Goal: Task Accomplishment & Management: Use online tool/utility

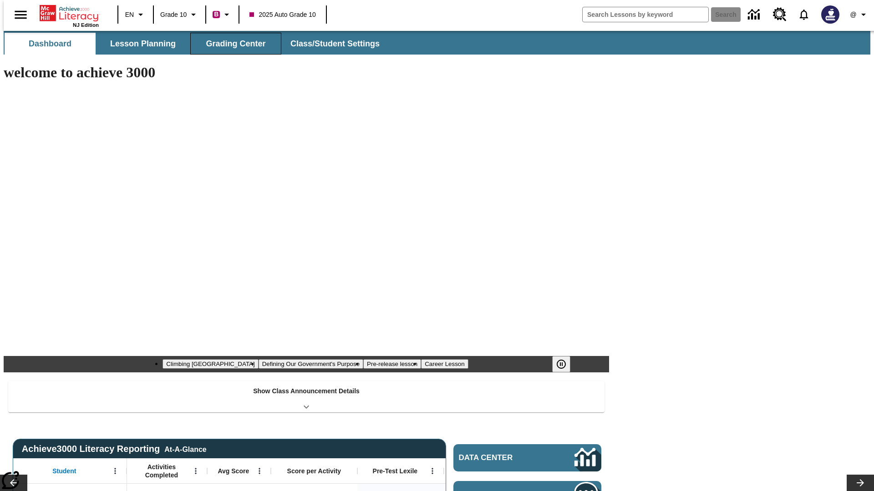
click at [232, 44] on span "Grading Center" at bounding box center [236, 44] width 60 height 10
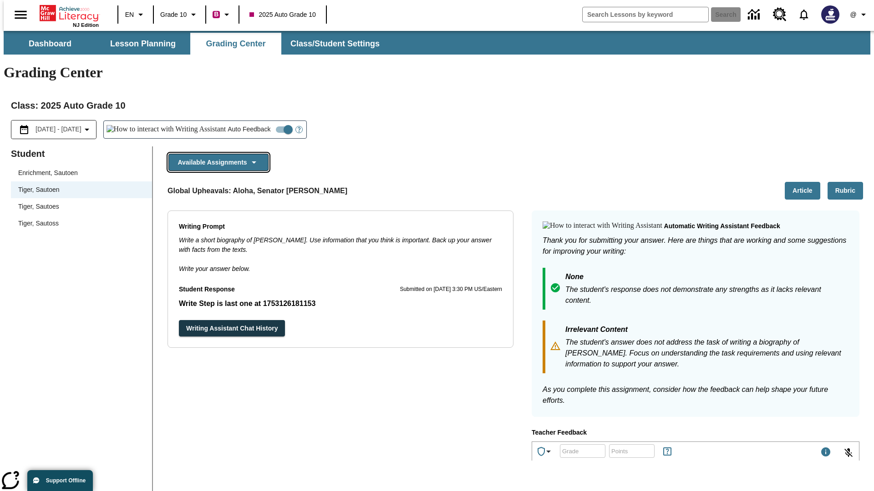
click at [216, 154] on button "Available Assignments" at bounding box center [218, 163] width 100 height 18
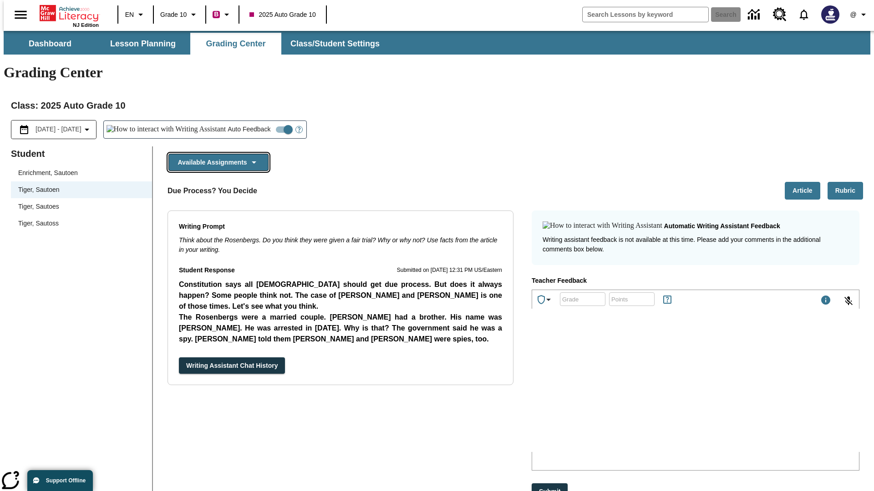
scroll to position [654, 0]
click at [179, 358] on button "Writing Assistant Chat History" at bounding box center [232, 366] width 106 height 17
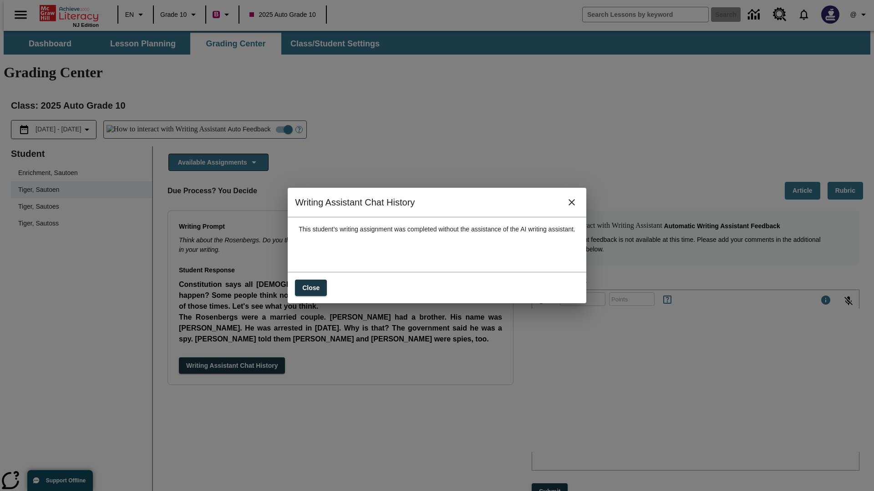
click at [575, 206] on icon "close" at bounding box center [571, 202] width 6 height 6
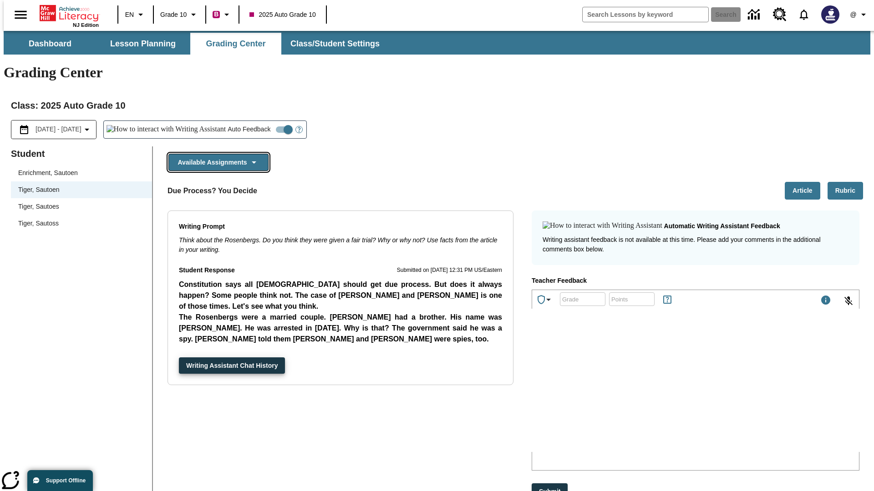
click at [216, 154] on button "Available Assignments" at bounding box center [218, 163] width 100 height 18
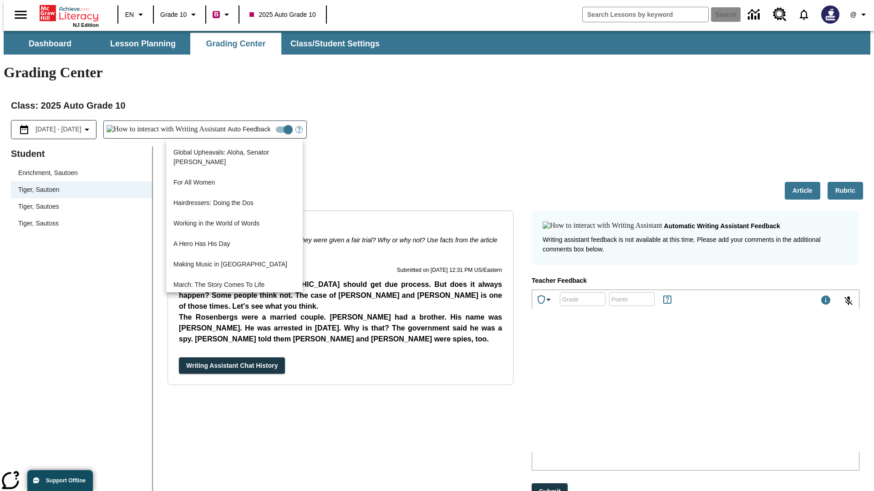
scroll to position [653, 0]
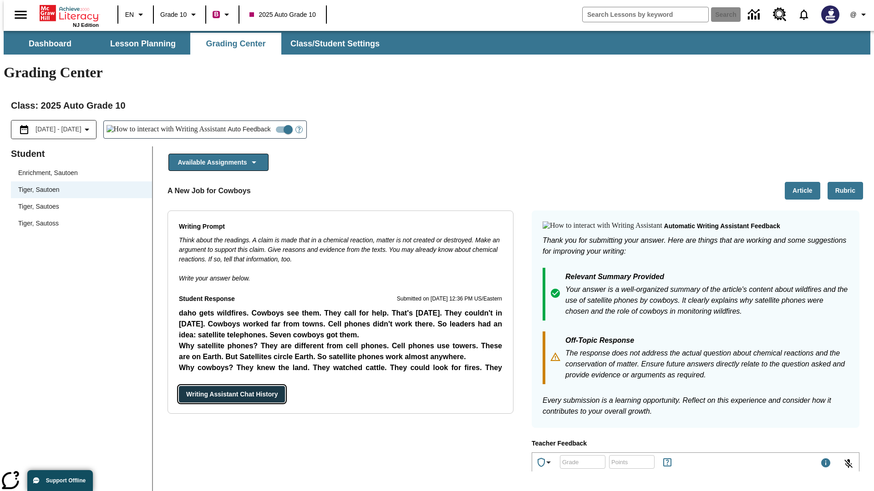
click at [179, 386] on button "Writing Assistant Chat History" at bounding box center [232, 394] width 106 height 17
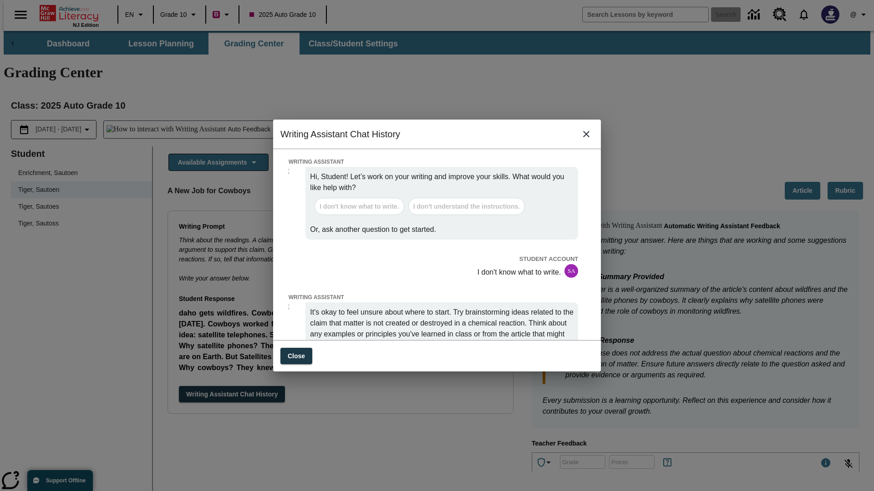
scroll to position [0, 0]
